Goal: Transaction & Acquisition: Obtain resource

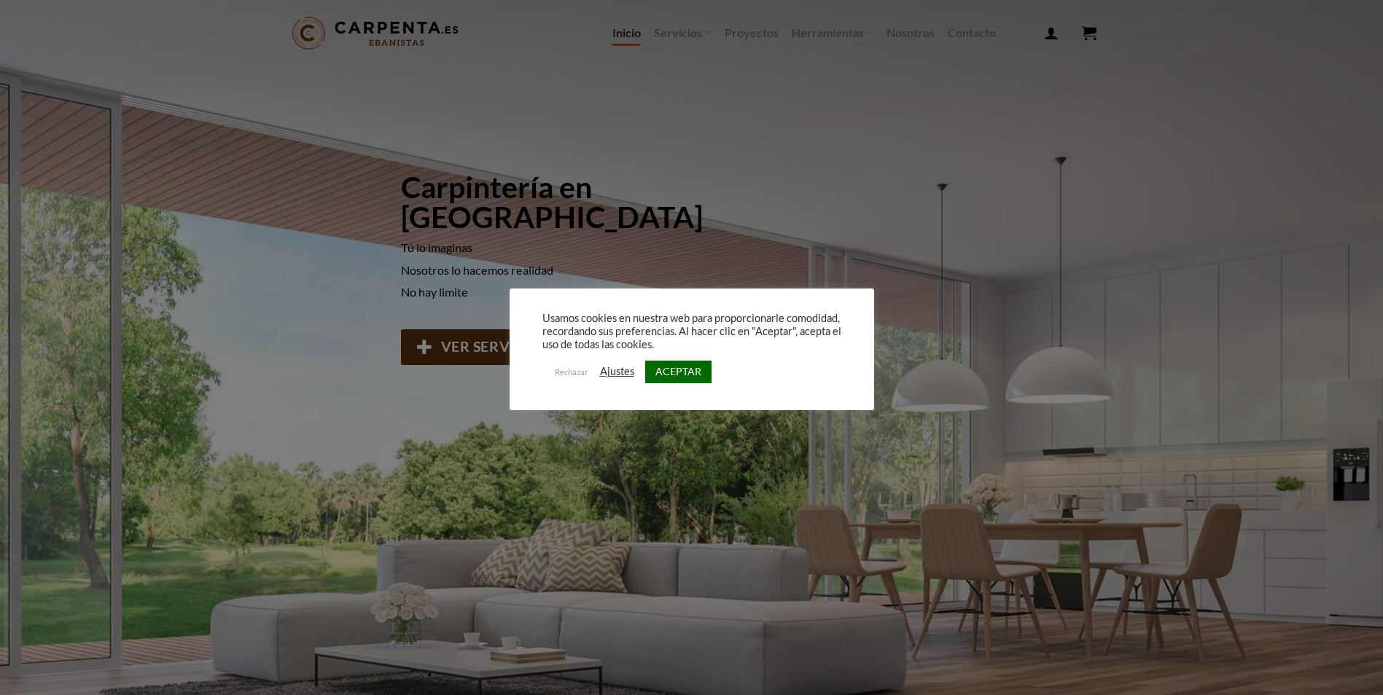
click at [666, 370] on link "ACEPTAR" at bounding box center [678, 372] width 66 height 23
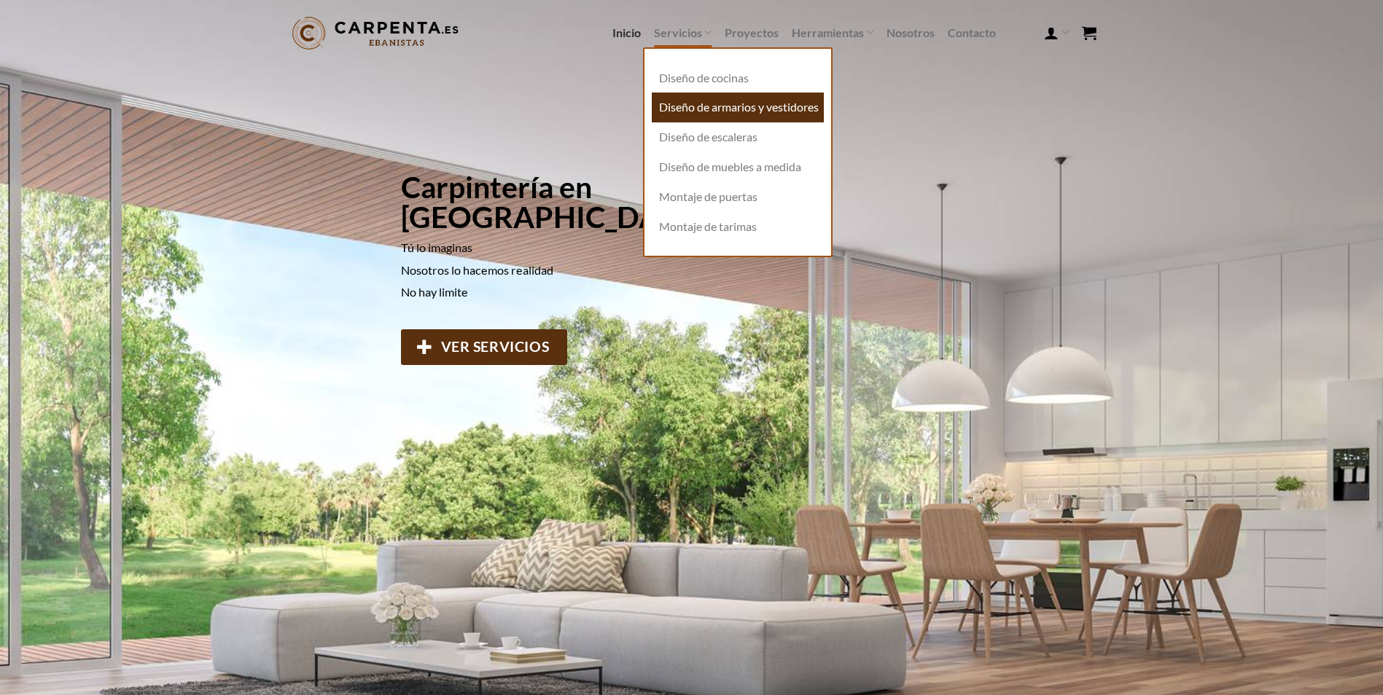
click at [695, 112] on link "Diseño de armarios y vestidores" at bounding box center [738, 108] width 172 height 30
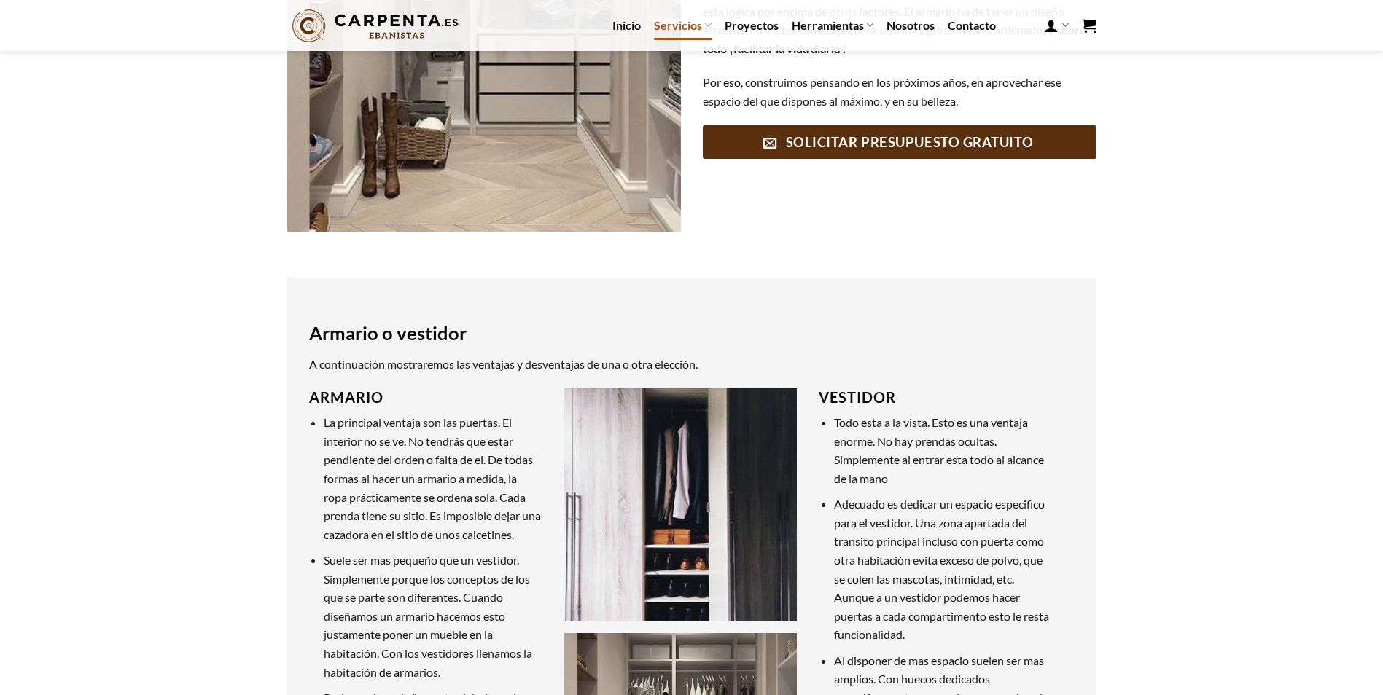
scroll to position [437, 0]
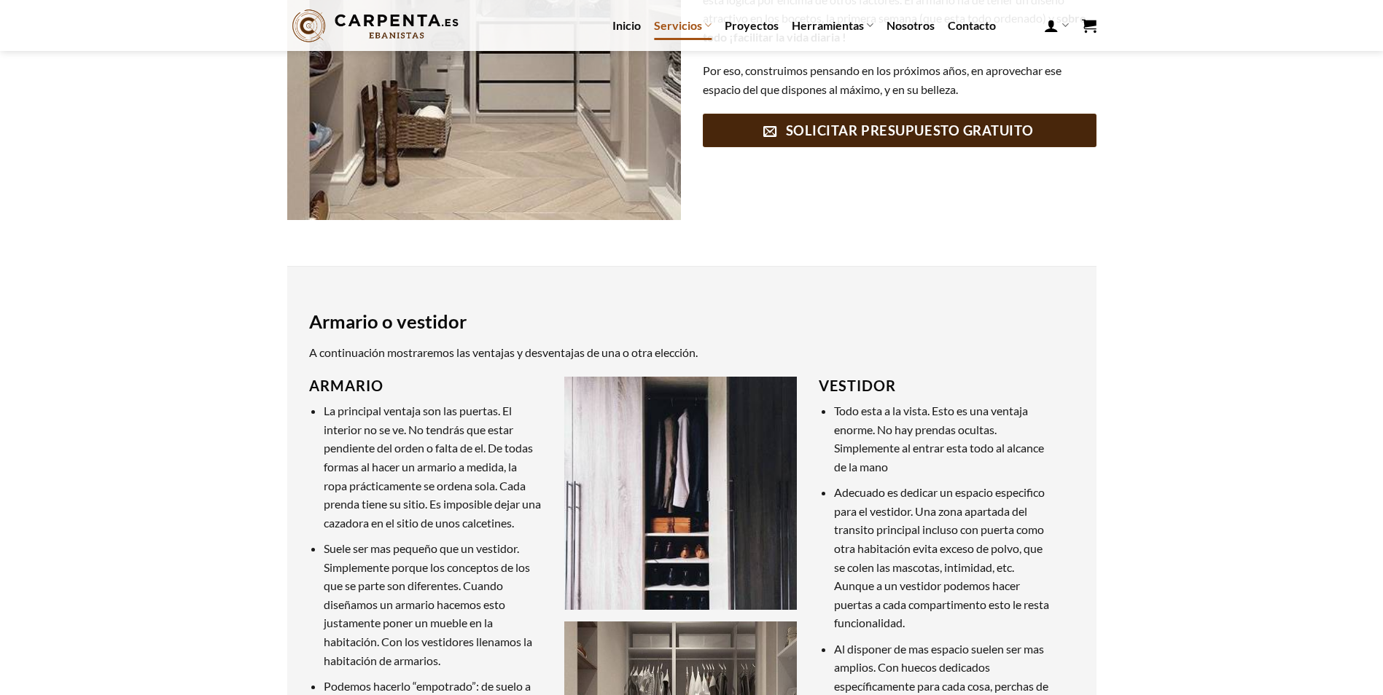
click at [861, 136] on span "SOLICITAR PRESUPUESTO GRATUITO" at bounding box center [910, 130] width 248 height 21
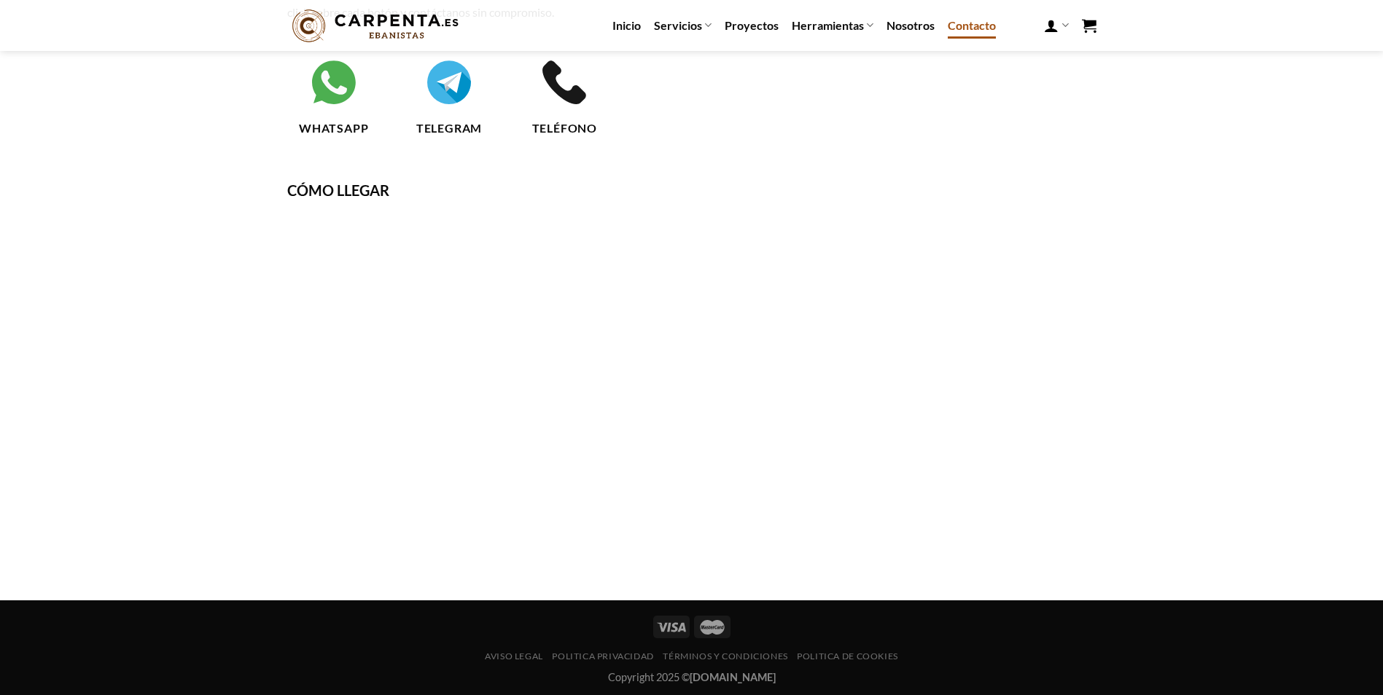
scroll to position [354, 0]
